Goal: Task Accomplishment & Management: Use online tool/utility

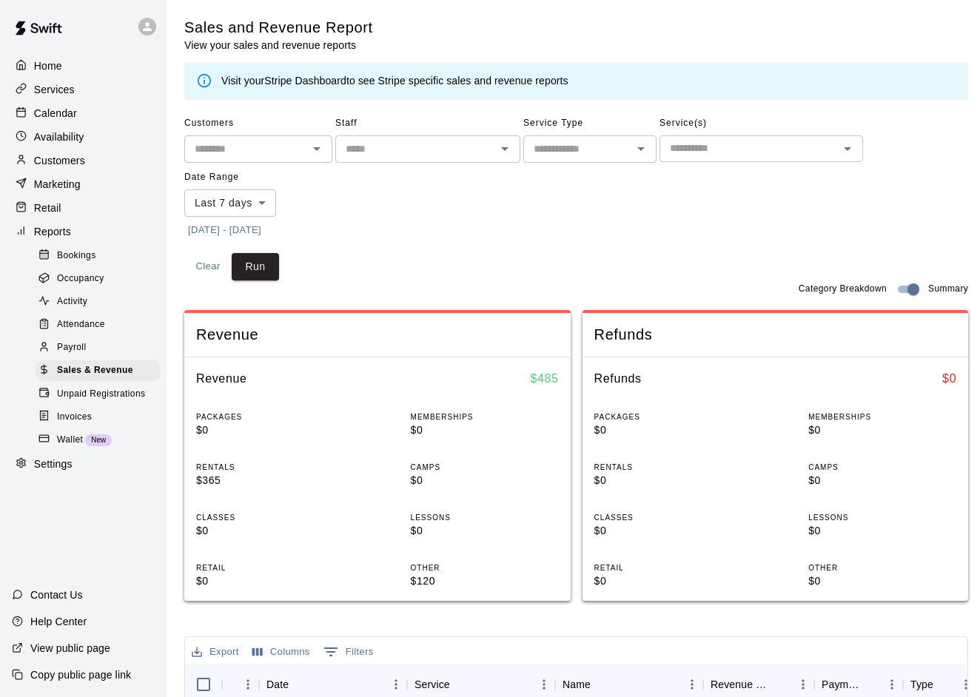
click at [202, 259] on button "Clear" at bounding box center [207, 266] width 47 height 27
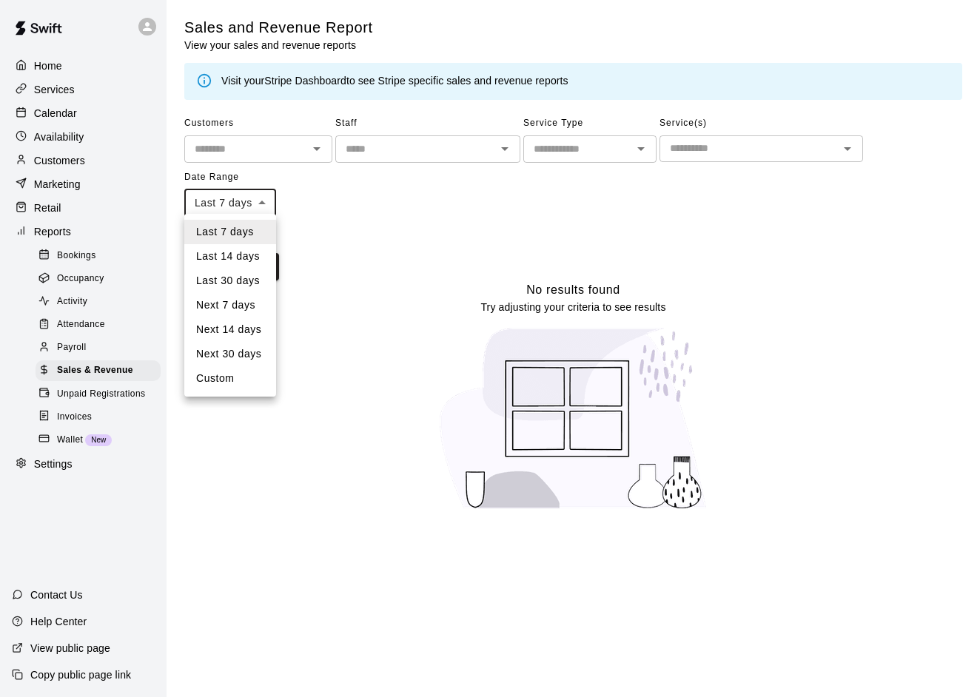
click at [220, 189] on body "Home Services Calendar Availability Customers Marketing Retail Reports Bookings…" at bounding box center [490, 264] width 980 height 529
click at [227, 381] on li "Custom" at bounding box center [230, 379] width 92 height 24
type input "******"
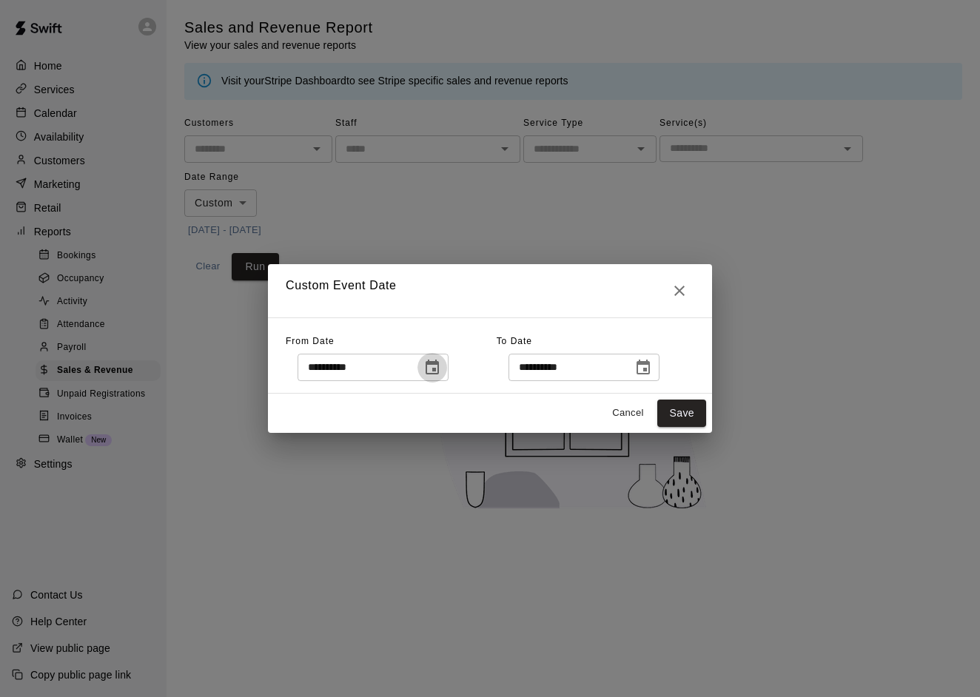
click at [438, 362] on icon "Choose date, selected date is Aug 7, 2025" at bounding box center [432, 367] width 13 height 15
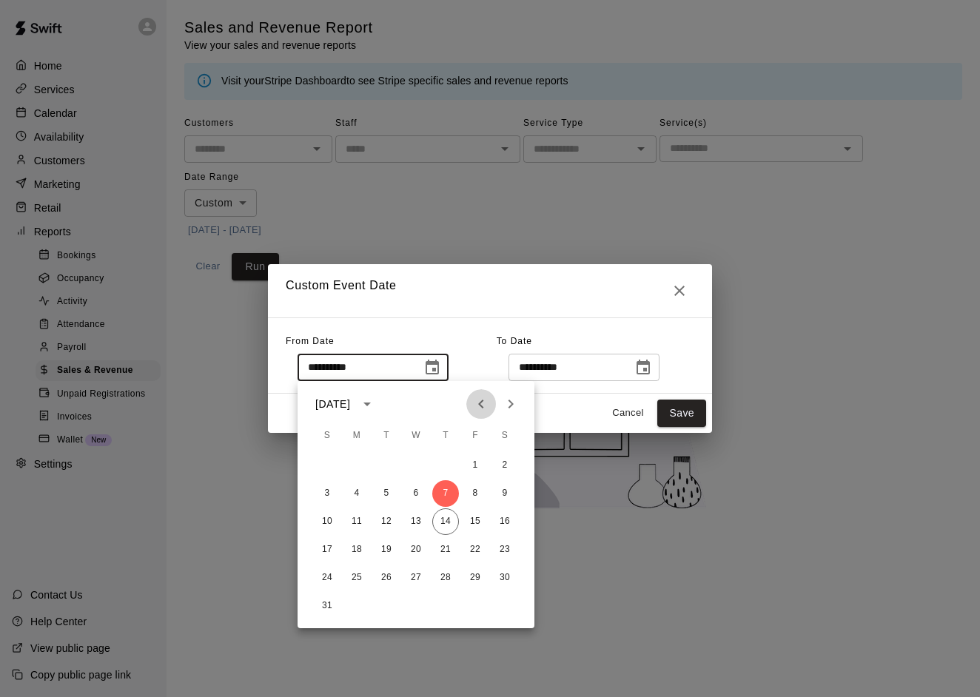
click at [475, 403] on icon "Previous month" at bounding box center [481, 404] width 18 height 18
click at [378, 469] on button "1" at bounding box center [386, 465] width 27 height 27
type input "**********"
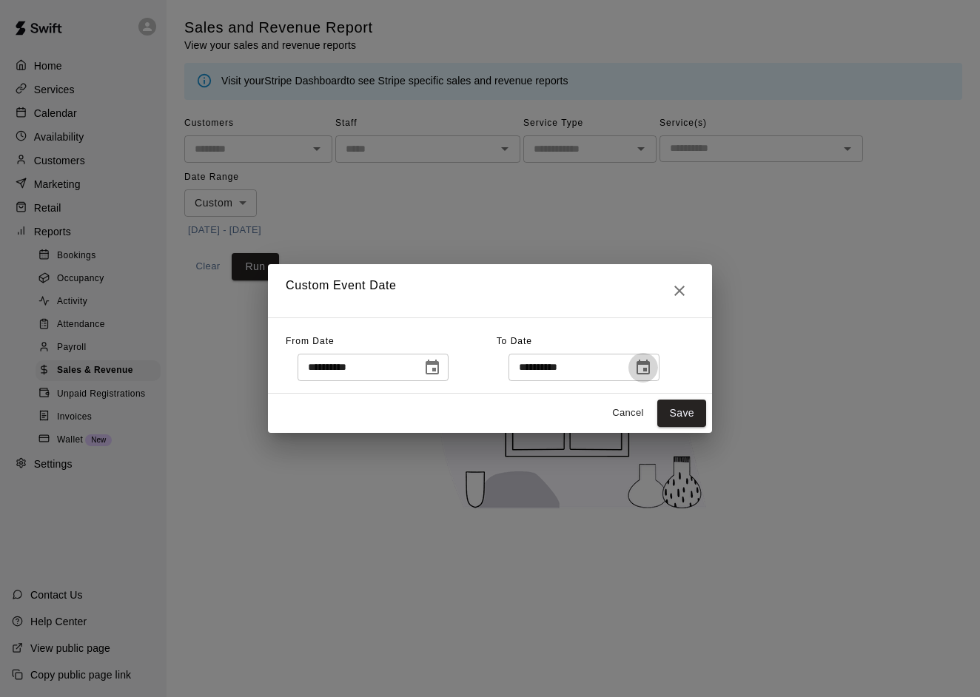
click at [650, 363] on icon "Choose date, selected date is Aug 14, 2025" at bounding box center [643, 367] width 13 height 15
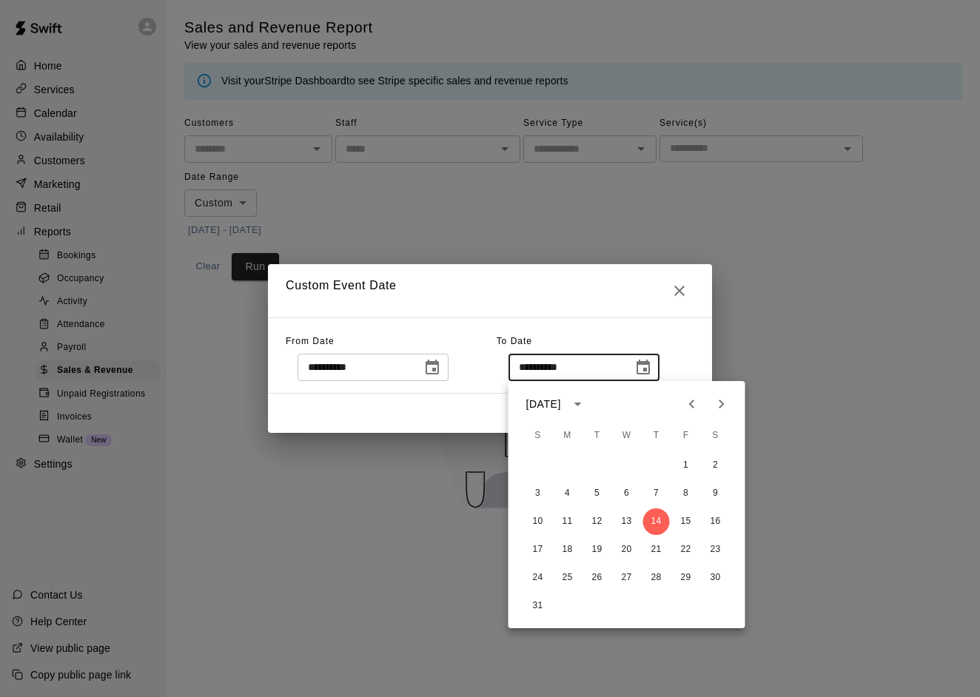
click at [689, 392] on button "Previous month" at bounding box center [692, 404] width 30 height 30
click at [650, 576] on button "31" at bounding box center [656, 578] width 27 height 27
type input "**********"
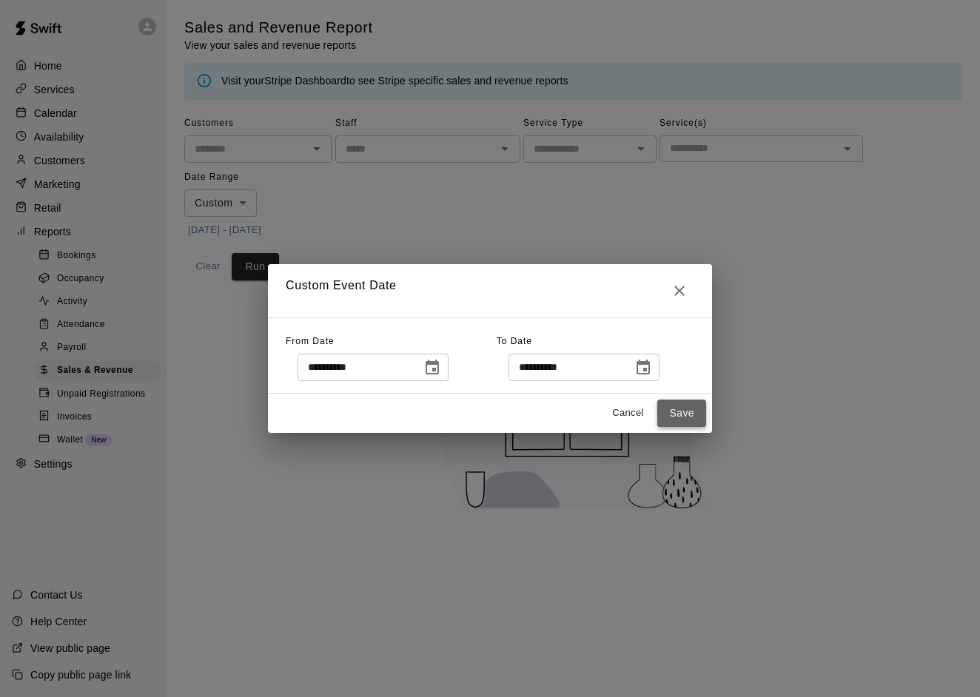
click at [686, 408] on button "Save" at bounding box center [681, 413] width 49 height 27
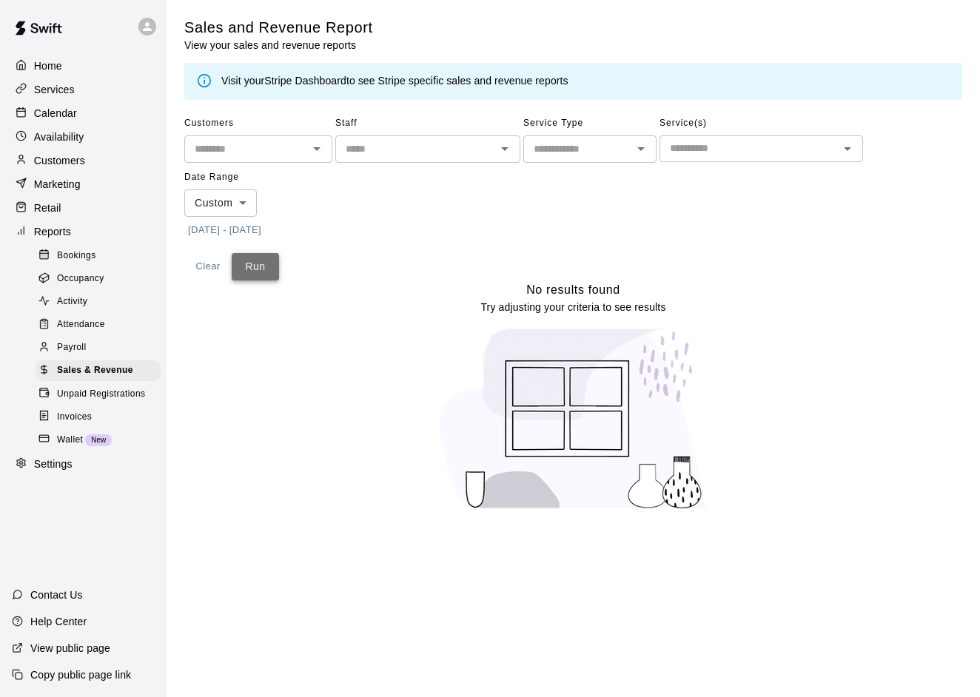
click at [258, 263] on button "Run" at bounding box center [255, 266] width 47 height 27
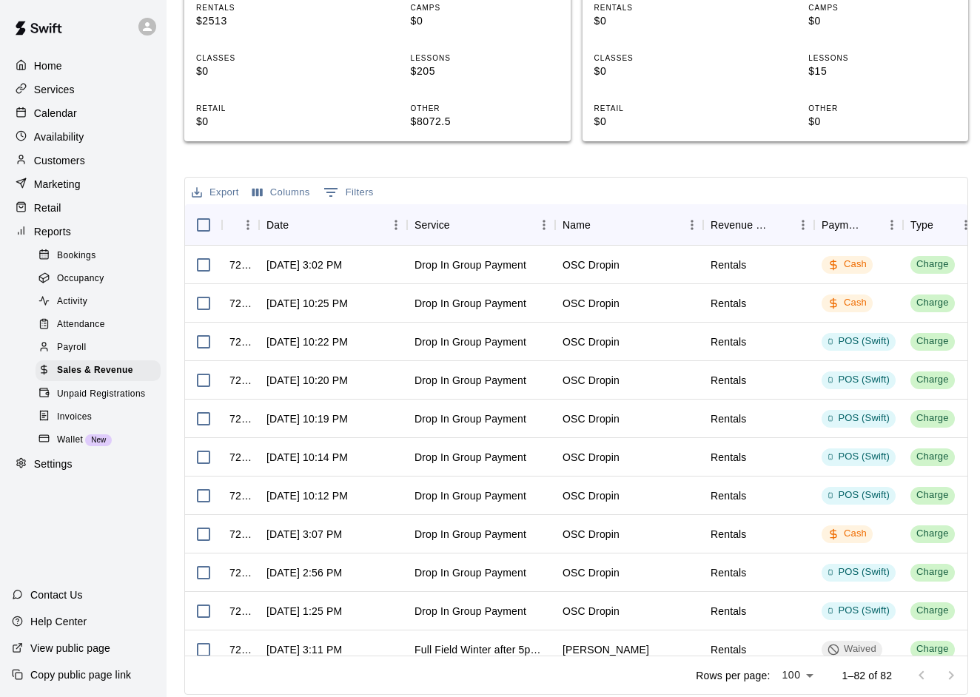
scroll to position [459, 0]
click at [218, 187] on button "Export" at bounding box center [215, 193] width 55 height 23
click at [236, 214] on li "Download as CSV" at bounding box center [245, 219] width 114 height 24
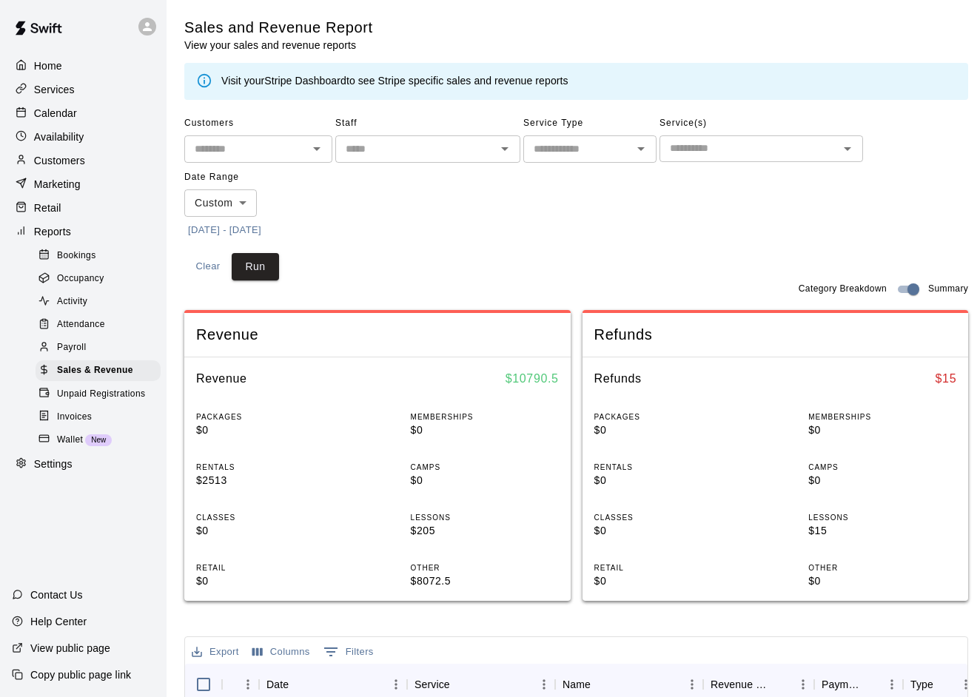
scroll to position [0, 0]
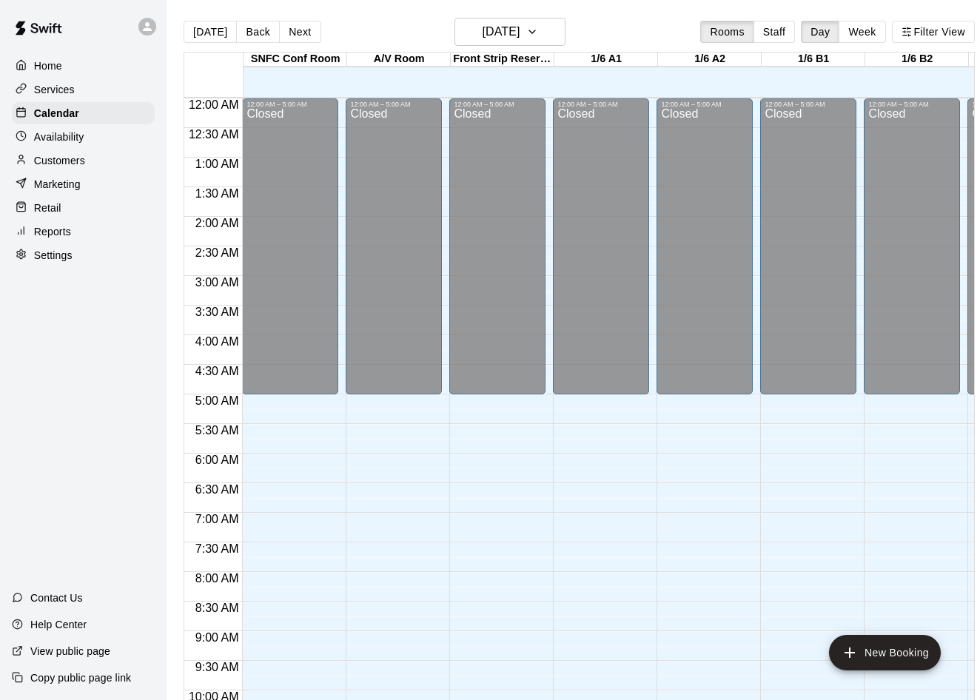
scroll to position [776, 0]
